Goal: Task Accomplishment & Management: Manage account settings

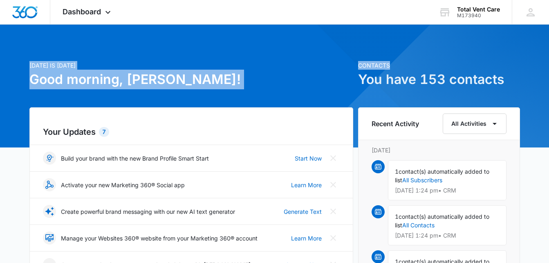
drag, startPoint x: 549, startPoint y: 49, endPoint x: 565, endPoint y: 109, distance: 62.4
click at [549, 109] on html "Dashboard Apps Reputation Websites Forms CRM Email Social Payments POS Content …" at bounding box center [274, 131] width 549 height 263
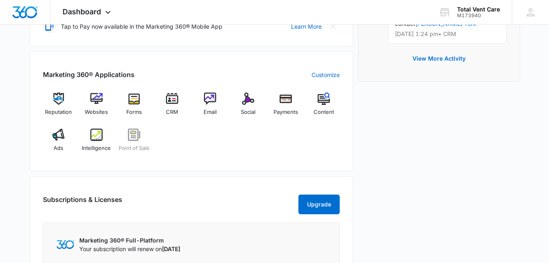
scroll to position [292, 0]
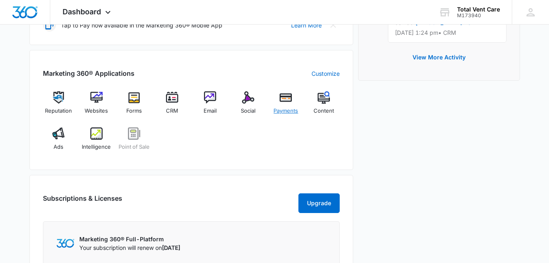
click at [288, 106] on div "Payments" at bounding box center [285, 105] width 31 height 29
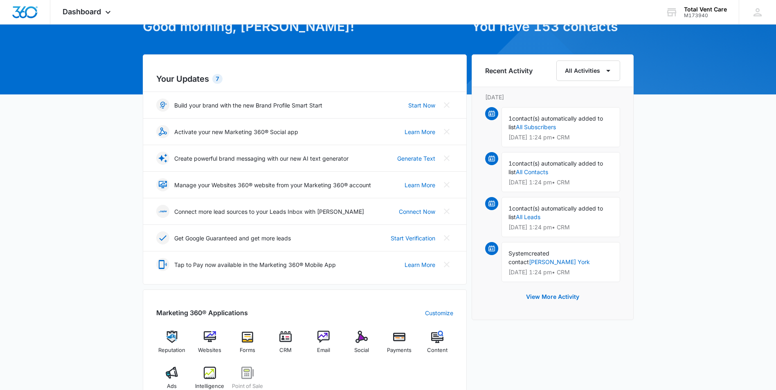
scroll to position [58, 0]
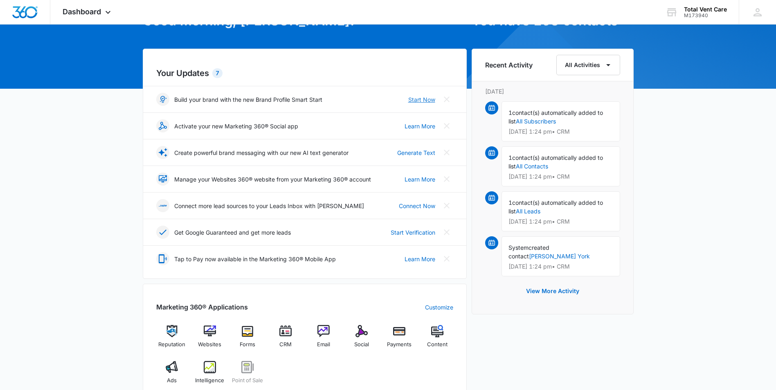
click at [426, 98] on link "Start Now" at bounding box center [421, 99] width 27 height 9
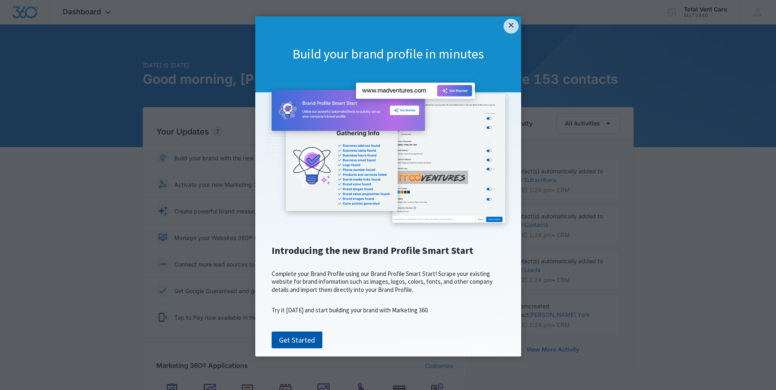
click at [295, 349] on link "Get Started" at bounding box center [297, 340] width 51 height 17
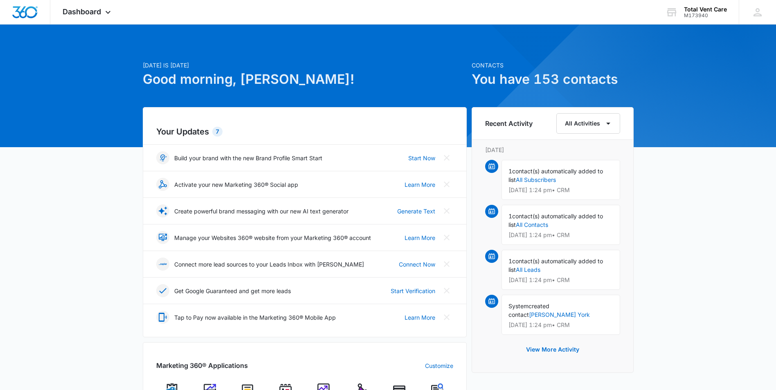
click at [219, 133] on div "7" at bounding box center [217, 132] width 10 height 10
click at [425, 184] on link "Learn More" at bounding box center [420, 184] width 31 height 9
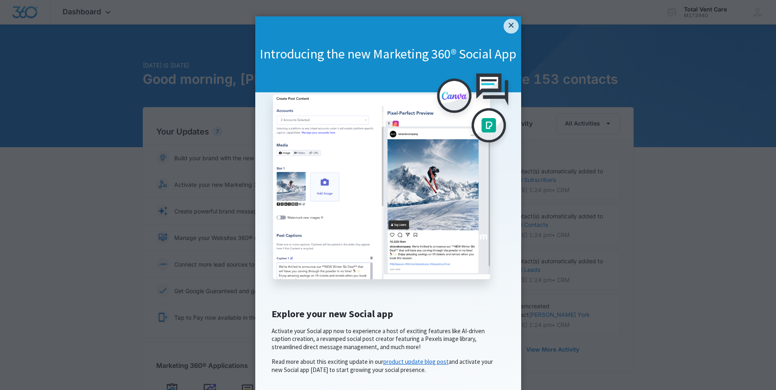
click at [414, 366] on link "product update blog post" at bounding box center [415, 362] width 65 height 8
click at [506, 25] on link "×" at bounding box center [511, 26] width 15 height 15
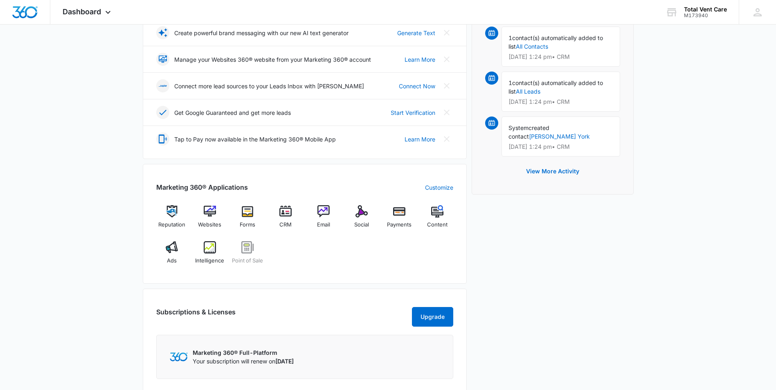
scroll to position [172, 0]
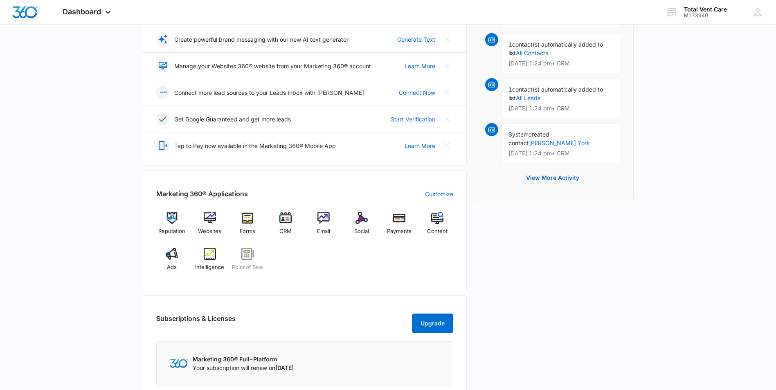
click at [414, 118] on link "Start Verification" at bounding box center [413, 119] width 45 height 9
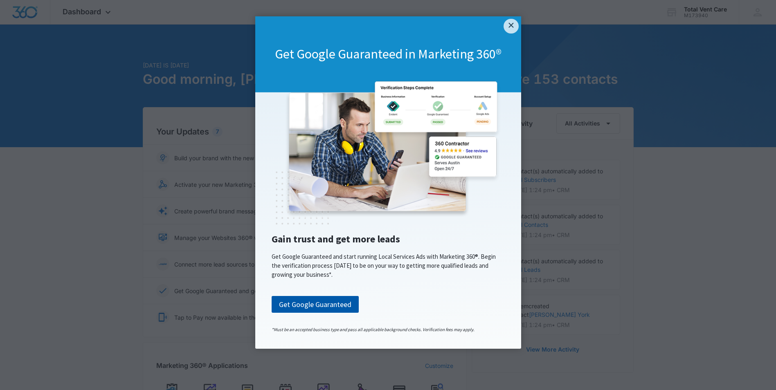
click at [310, 307] on link "Get Google Guaranteed" at bounding box center [315, 304] width 87 height 17
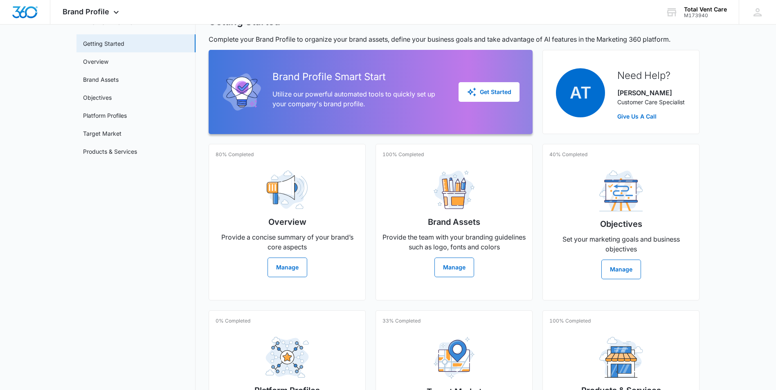
scroll to position [37, 0]
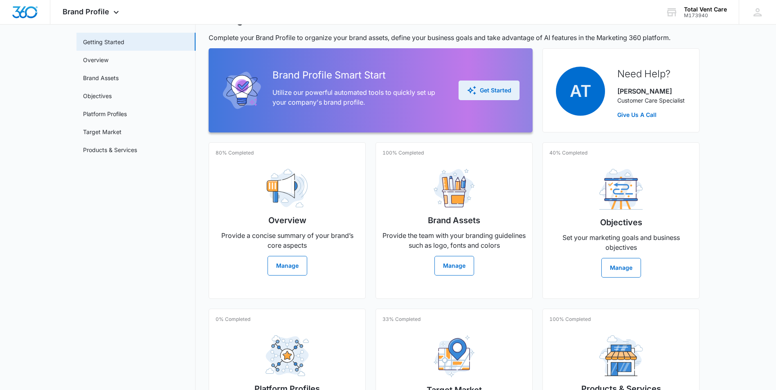
click at [483, 90] on div "Get Started" at bounding box center [489, 90] width 45 height 10
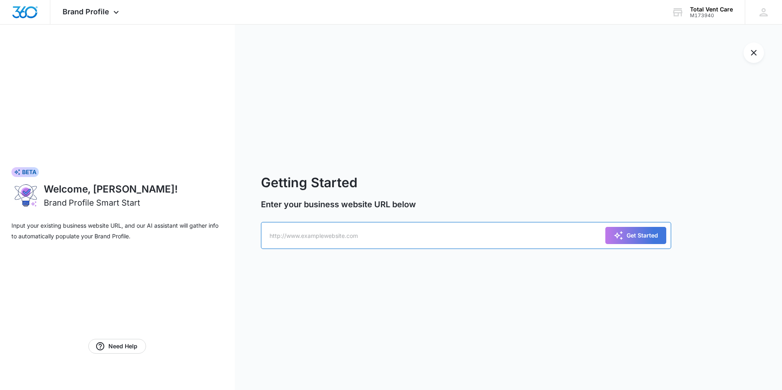
click at [382, 234] on input "text" at bounding box center [466, 235] width 411 height 27
type input "www.totalventcare.com"
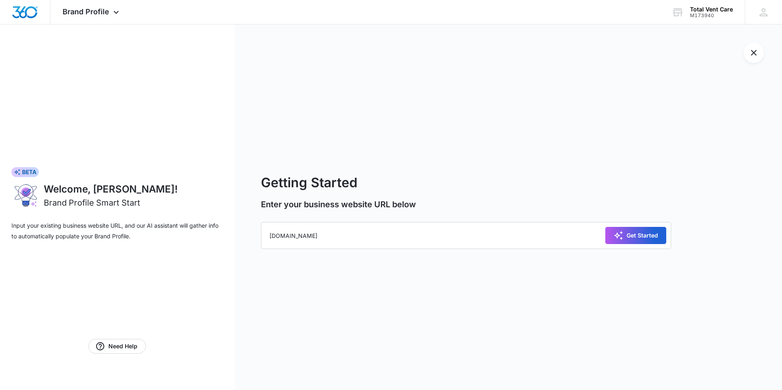
click at [648, 234] on div "Get Started" at bounding box center [636, 236] width 45 height 10
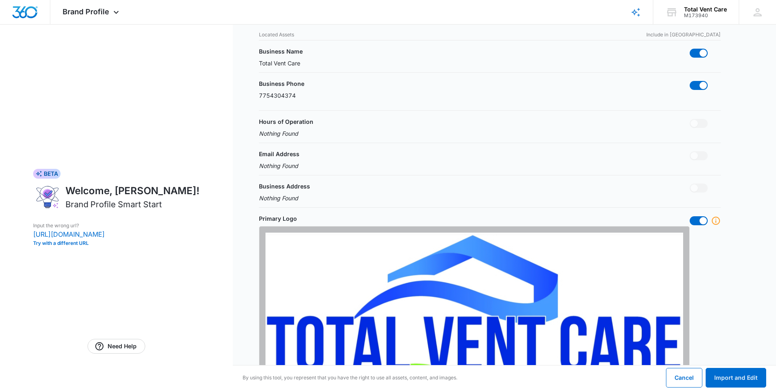
scroll to position [69, 0]
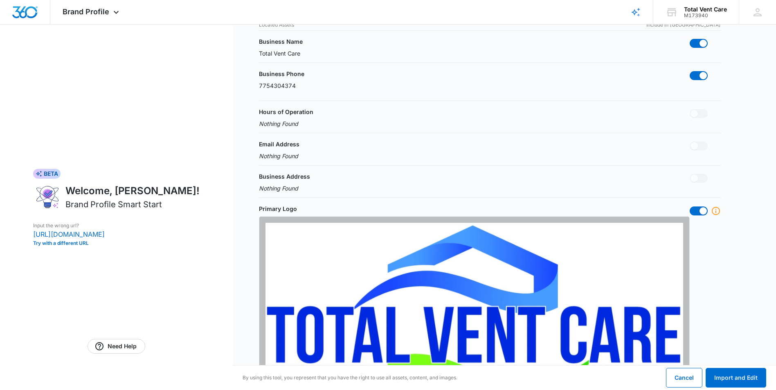
click at [304, 124] on p "Nothing Found" at bounding box center [286, 123] width 54 height 9
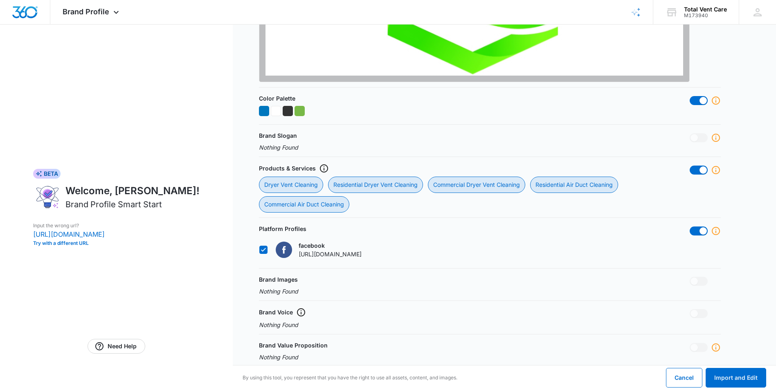
scroll to position [444, 0]
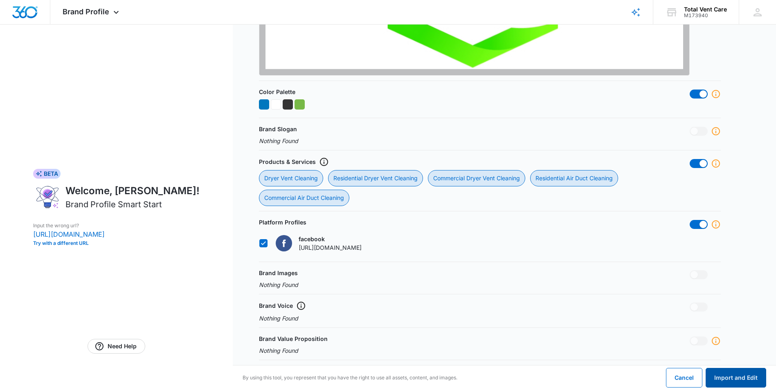
click at [731, 380] on button "Import and Edit" at bounding box center [736, 378] width 61 height 20
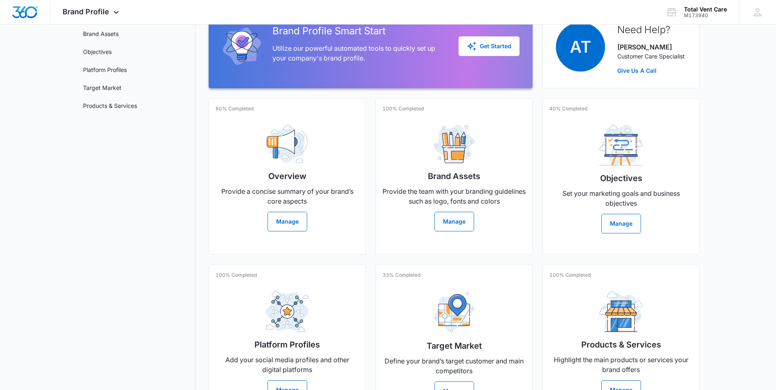
scroll to position [81, 0]
click at [292, 224] on button "Manage" at bounding box center [288, 221] width 40 height 20
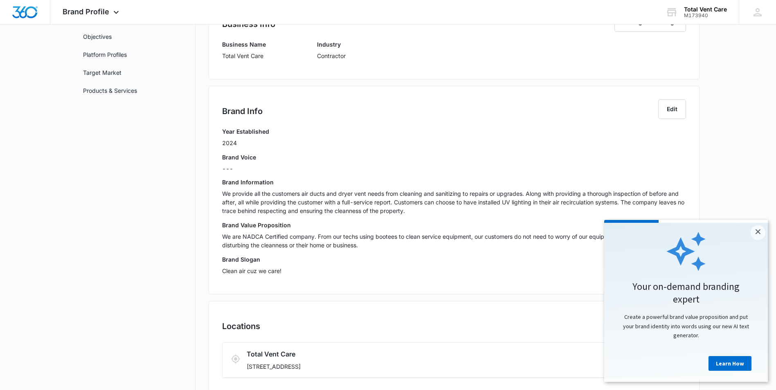
scroll to position [103, 0]
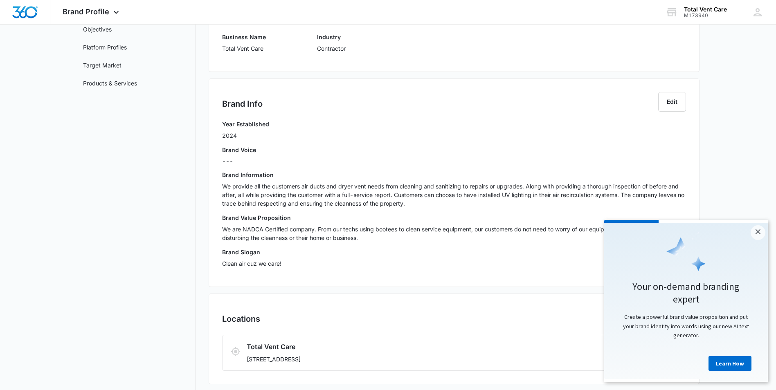
click at [228, 161] on div "---" at bounding box center [454, 161] width 464 height 9
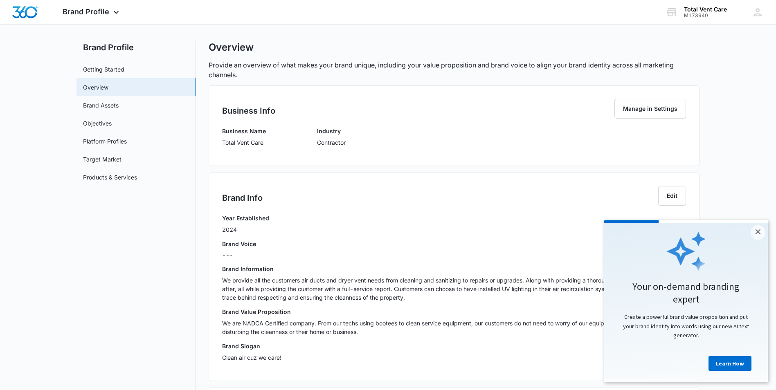
scroll to position [0, 0]
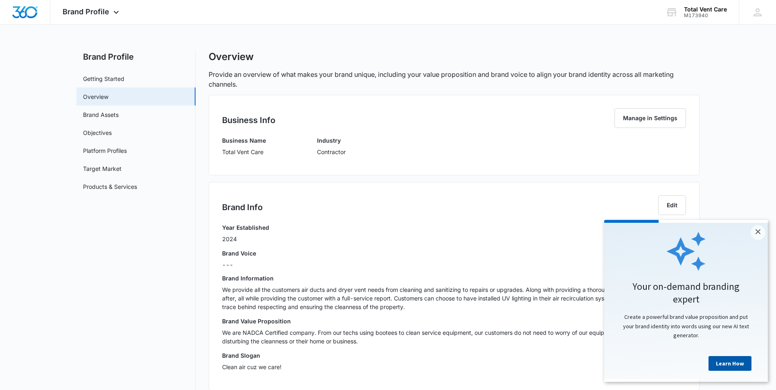
click at [729, 366] on link "Learn How" at bounding box center [730, 363] width 43 height 15
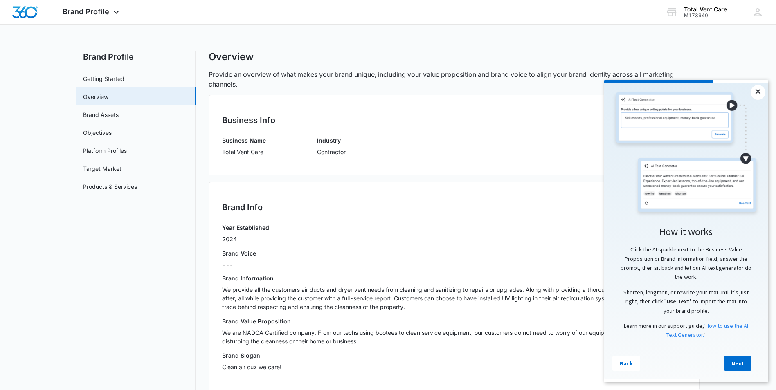
click at [760, 91] on link "×" at bounding box center [758, 92] width 15 height 15
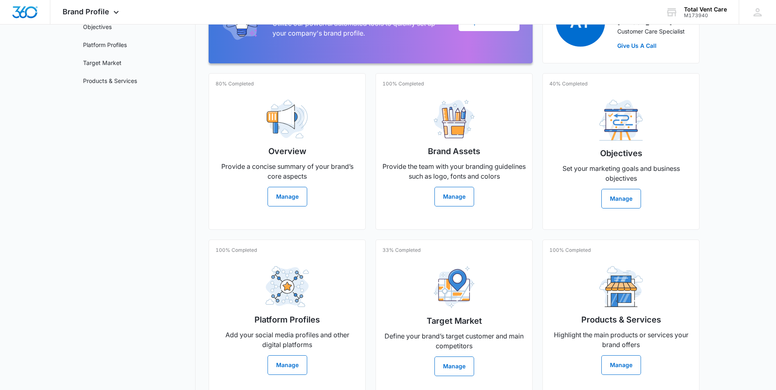
scroll to position [134, 0]
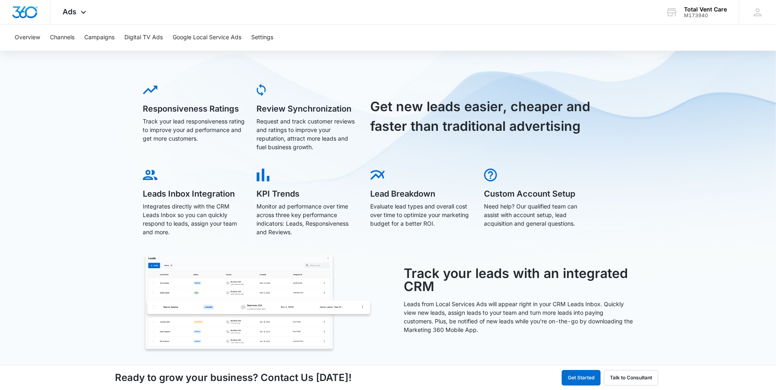
scroll to position [187, 0]
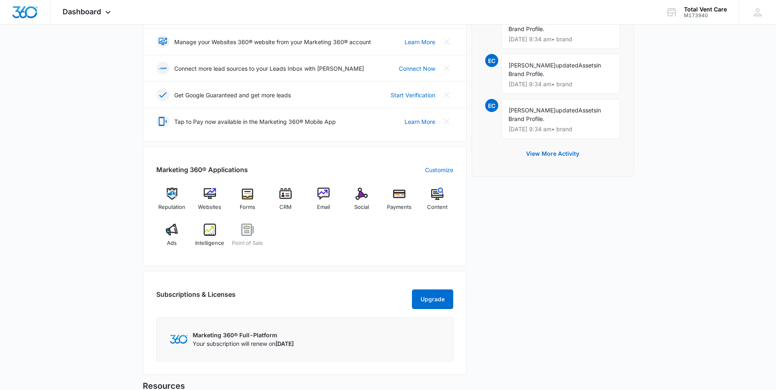
scroll to position [200, 0]
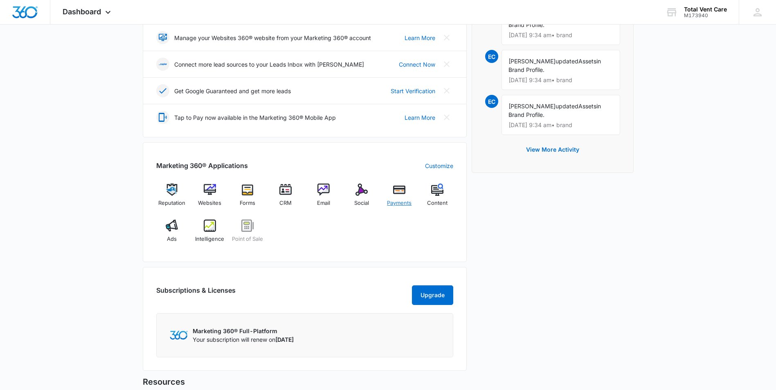
click at [408, 199] on div "Payments" at bounding box center [399, 198] width 31 height 29
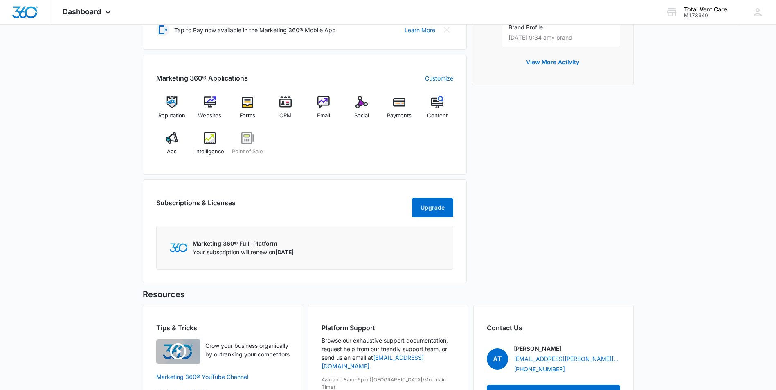
scroll to position [289, 0]
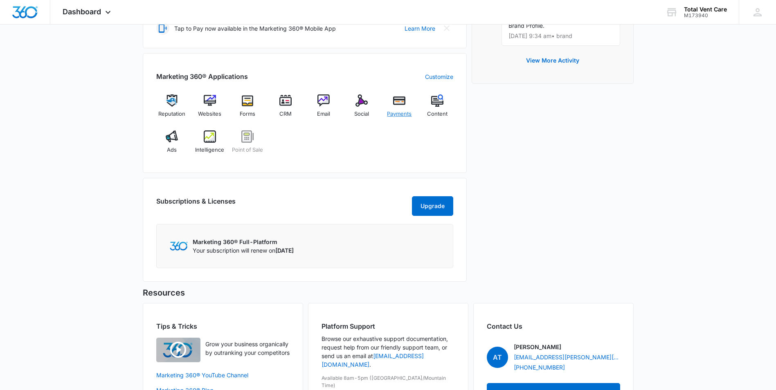
click at [401, 109] on div "Payments" at bounding box center [399, 108] width 31 height 29
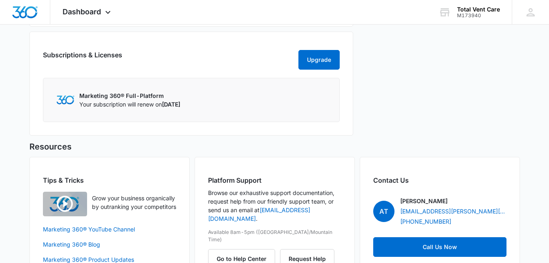
scroll to position [473, 0]
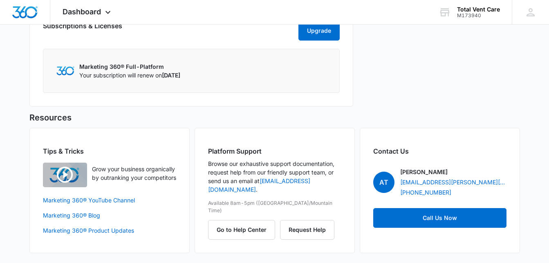
click at [261, 180] on p "Browse our exhaustive support documentation, request help from our friendly sup…" at bounding box center [274, 176] width 133 height 34
click at [301, 220] on button "Request Help" at bounding box center [307, 230] width 54 height 20
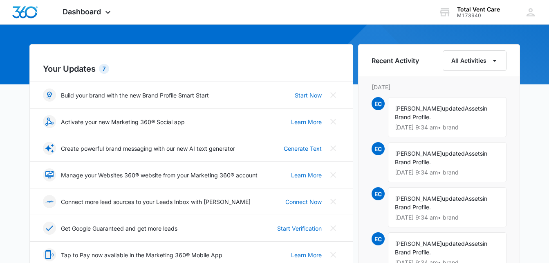
scroll to position [0, 0]
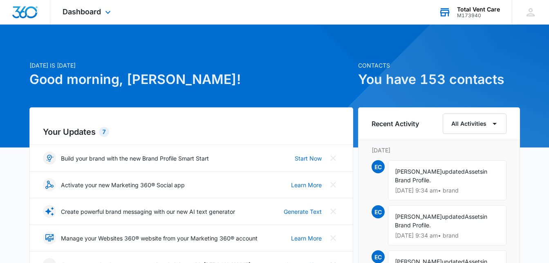
click at [473, 14] on div "M173940" at bounding box center [478, 16] width 43 height 6
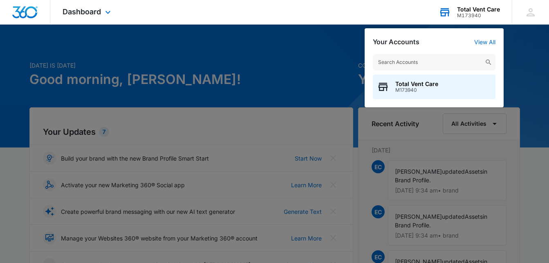
click at [472, 17] on div "M173940" at bounding box center [478, 16] width 43 height 6
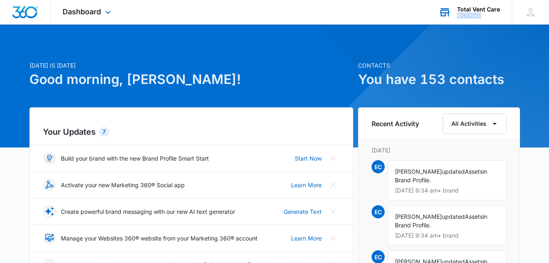
drag, startPoint x: 487, startPoint y: 14, endPoint x: 457, endPoint y: 16, distance: 30.8
click at [457, 16] on div "Total Vent Care M173940 Your Accounts View All" at bounding box center [469, 12] width 85 height 24
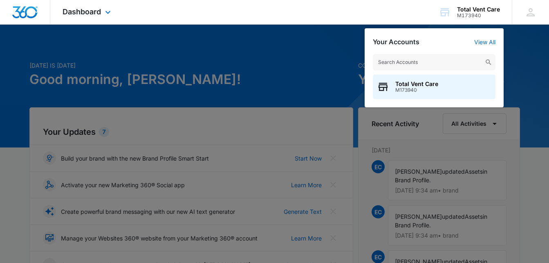
drag, startPoint x: 464, startPoint y: 15, endPoint x: 401, endPoint y: 10, distance: 63.6
click at [401, 10] on div "Dashboard Apps Reputation Websites Forms CRM Email Social Payments POS Content …" at bounding box center [274, 12] width 549 height 25
drag, startPoint x: 424, startPoint y: 90, endPoint x: 427, endPoint y: 79, distance: 10.7
click at [414, 79] on div "Total Vent Care M173940" at bounding box center [434, 86] width 123 height 25
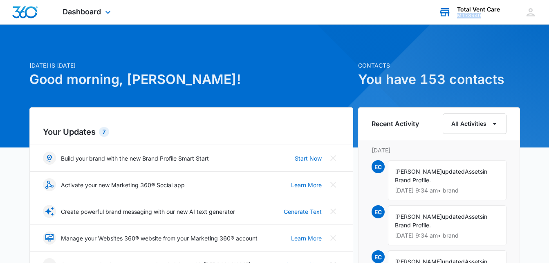
drag, startPoint x: 457, startPoint y: 14, endPoint x: 486, endPoint y: 15, distance: 29.1
click at [486, 15] on div "Total Vent Care M173940 Your Accounts View All" at bounding box center [469, 12] width 85 height 24
